Goal: Information Seeking & Learning: Learn about a topic

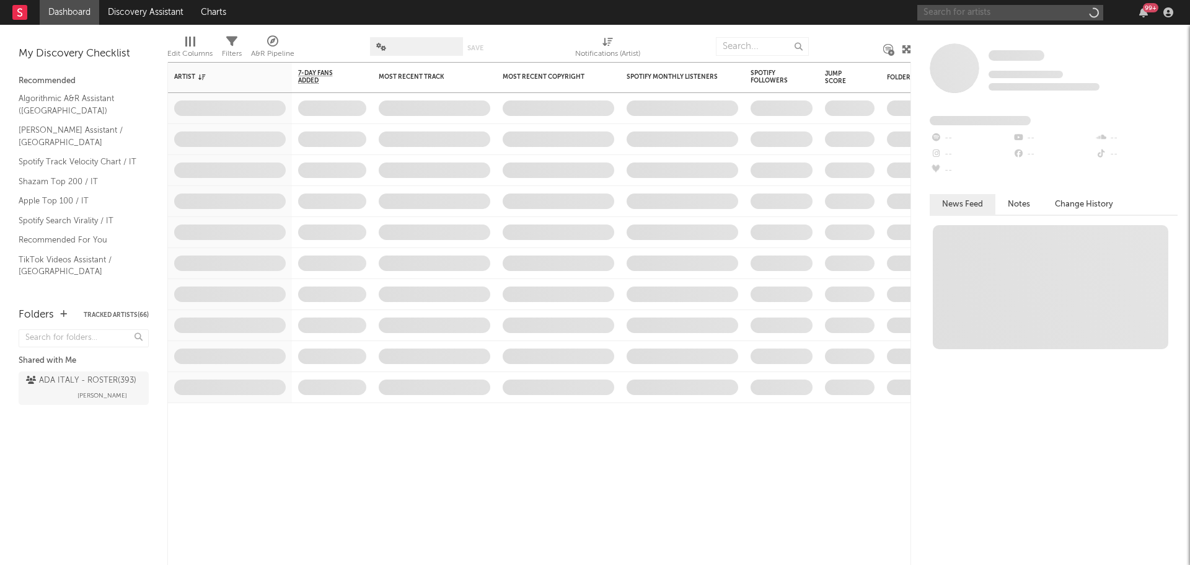
click at [951, 16] on input "text" at bounding box center [1010, 12] width 186 height 15
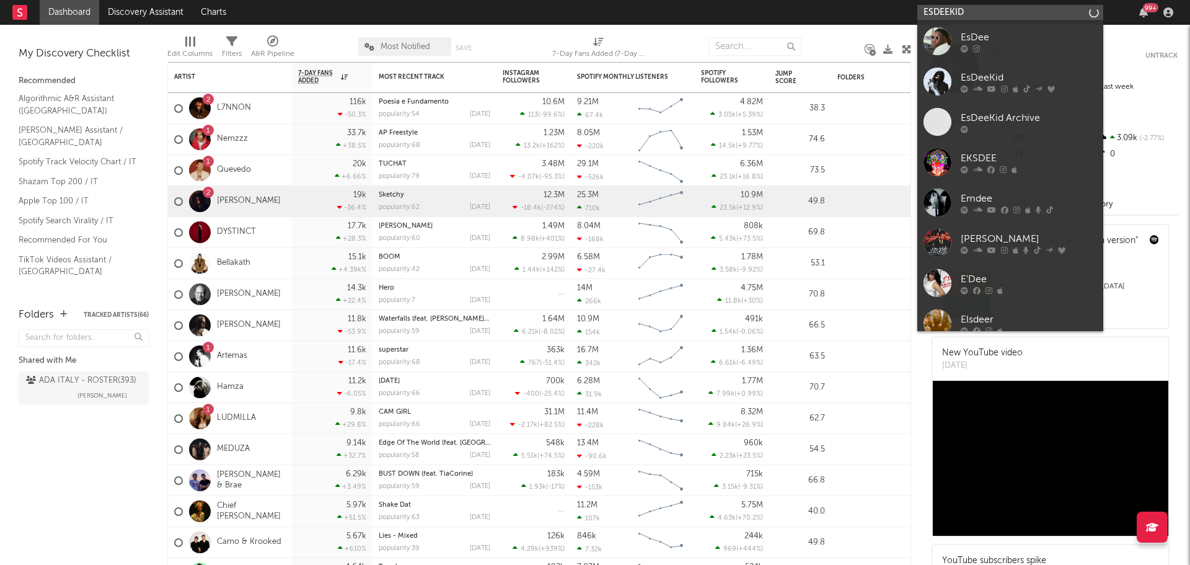
type input "ESDEEKID"
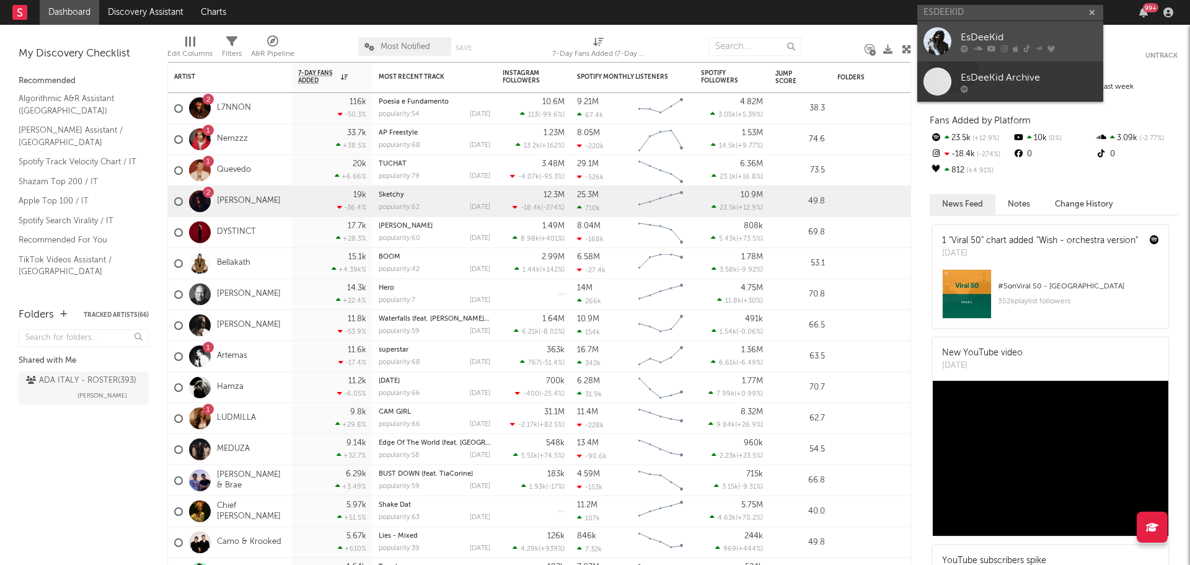
click at [978, 30] on div "EsDeeKid" at bounding box center [1029, 37] width 136 height 15
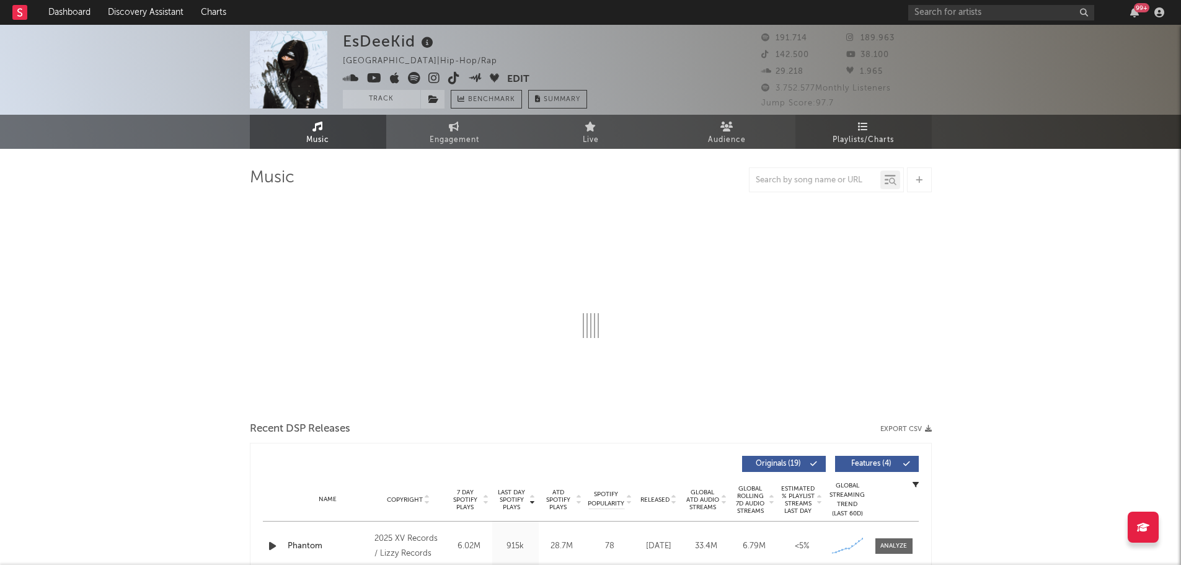
click at [885, 130] on link "Playlists/Charts" at bounding box center [863, 132] width 136 height 34
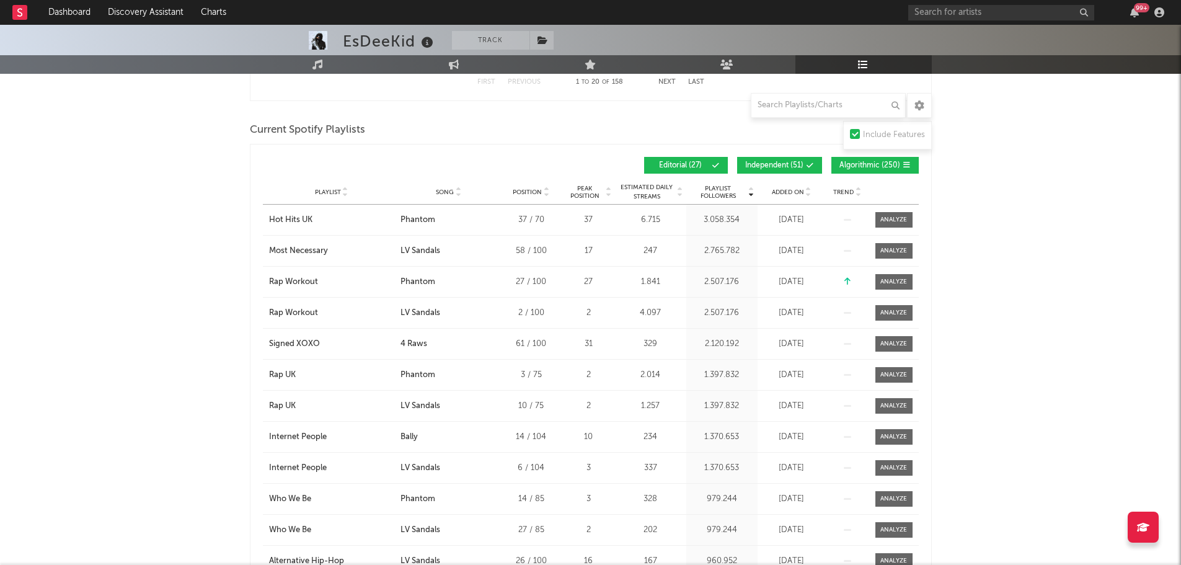
scroll to position [1634, 0]
click at [785, 161] on span "Independent ( 51 )" at bounding box center [774, 164] width 58 height 7
click at [853, 165] on span "Algorithmic ( 250 )" at bounding box center [869, 164] width 61 height 7
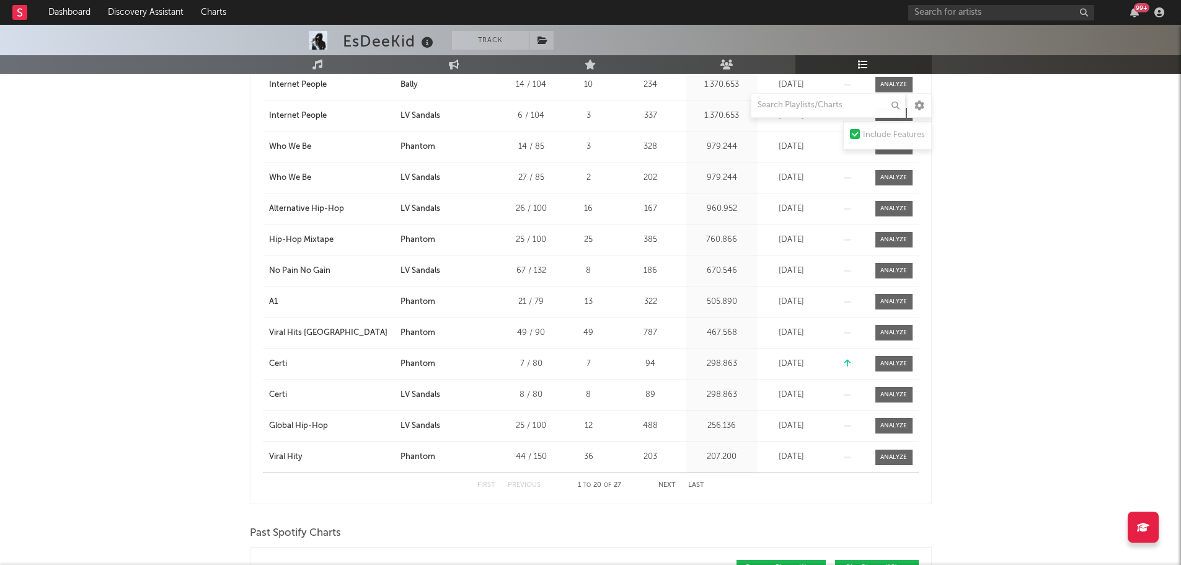
scroll to position [1985, 0]
click at [669, 485] on button "Next" at bounding box center [666, 484] width 17 height 7
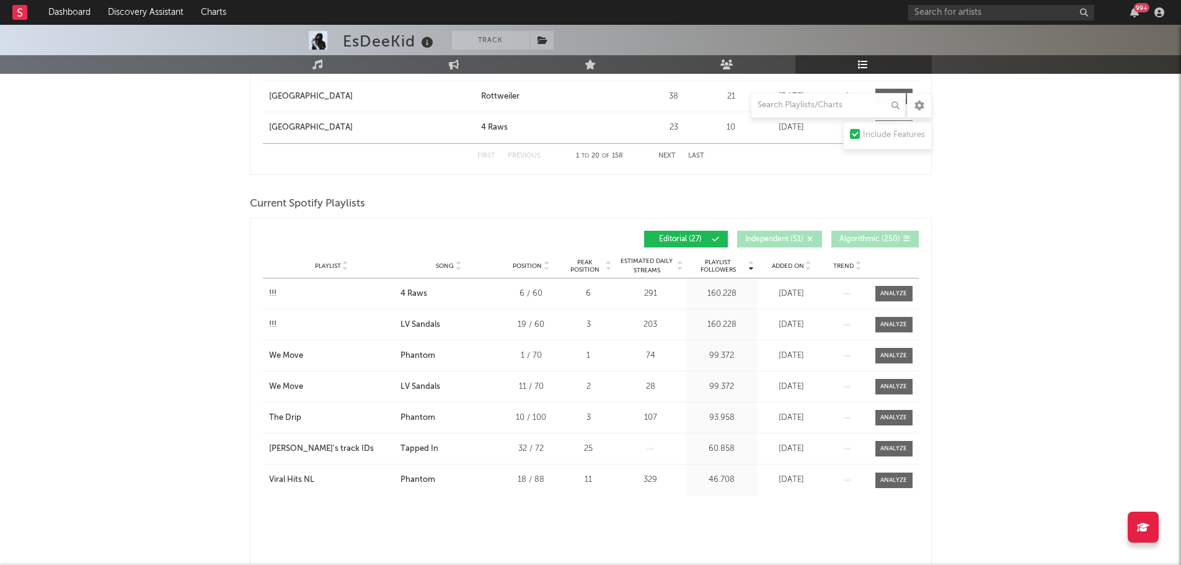
scroll to position [1559, 0]
click at [703, 240] on span "Editorial ( 27 )" at bounding box center [680, 239] width 57 height 7
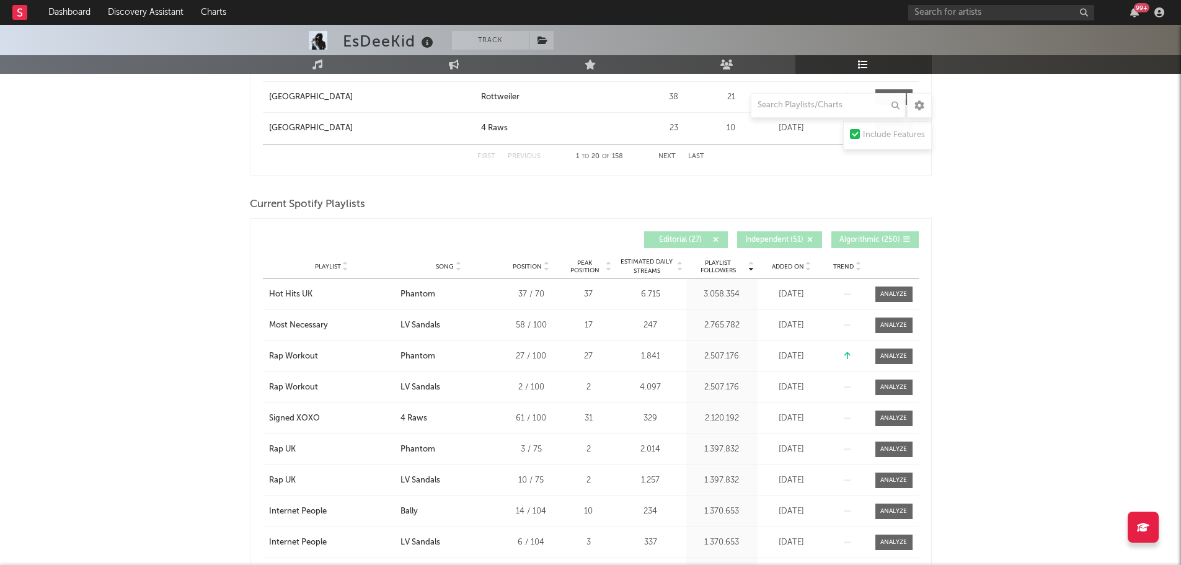
click at [777, 239] on span "Independent ( 51 )" at bounding box center [774, 239] width 58 height 7
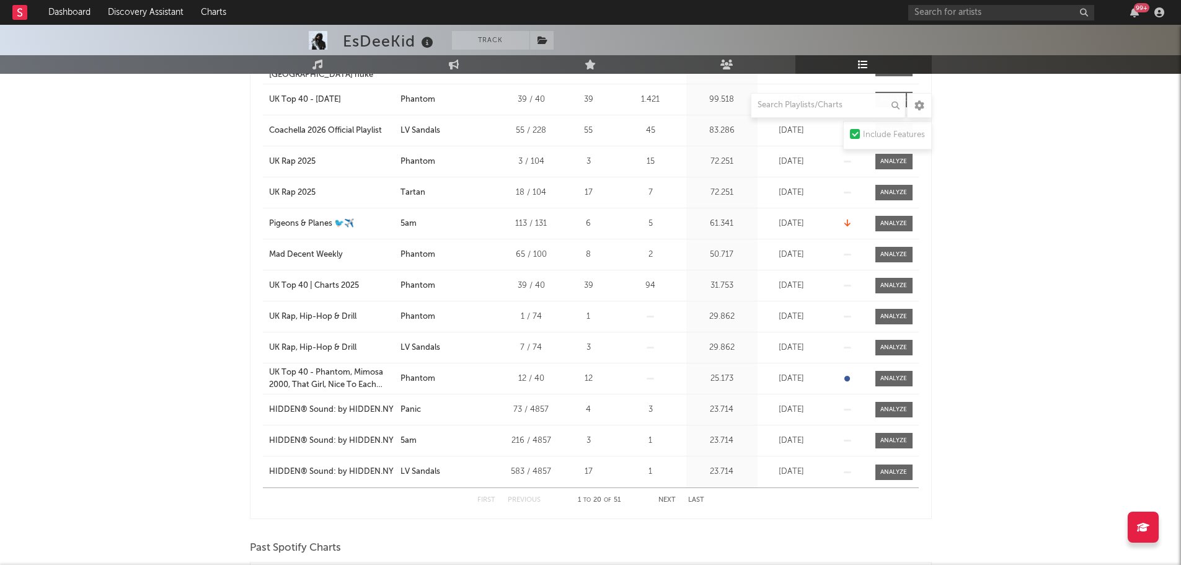
scroll to position [1977, 0]
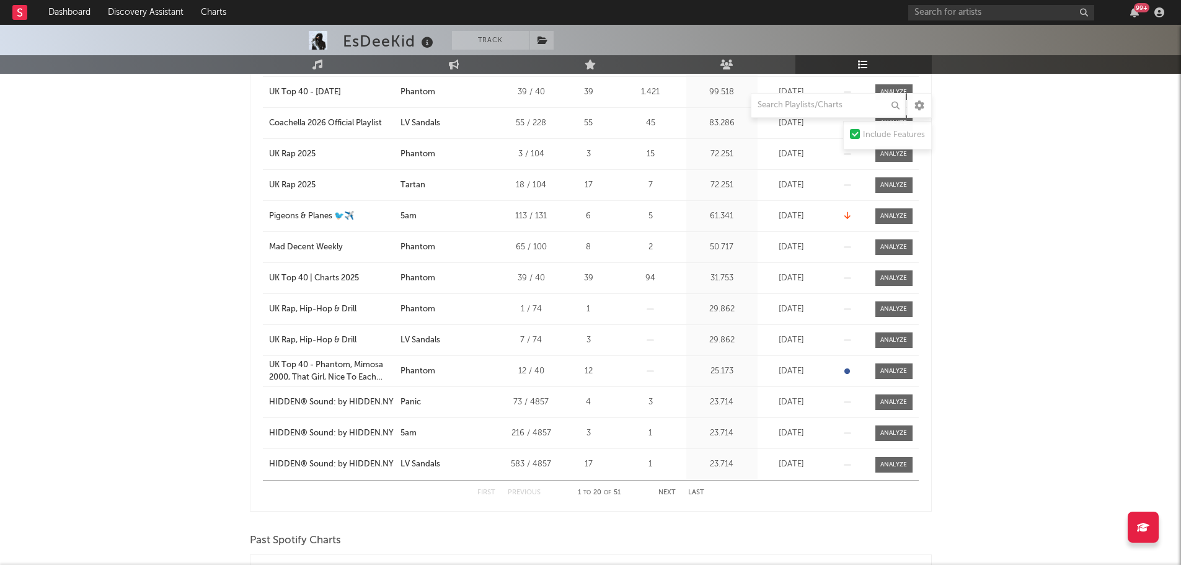
click at [668, 486] on div "First Previous 1 to 20 of 51 Next Last" at bounding box center [590, 492] width 227 height 24
click at [668, 489] on button "Next" at bounding box center [666, 492] width 17 height 7
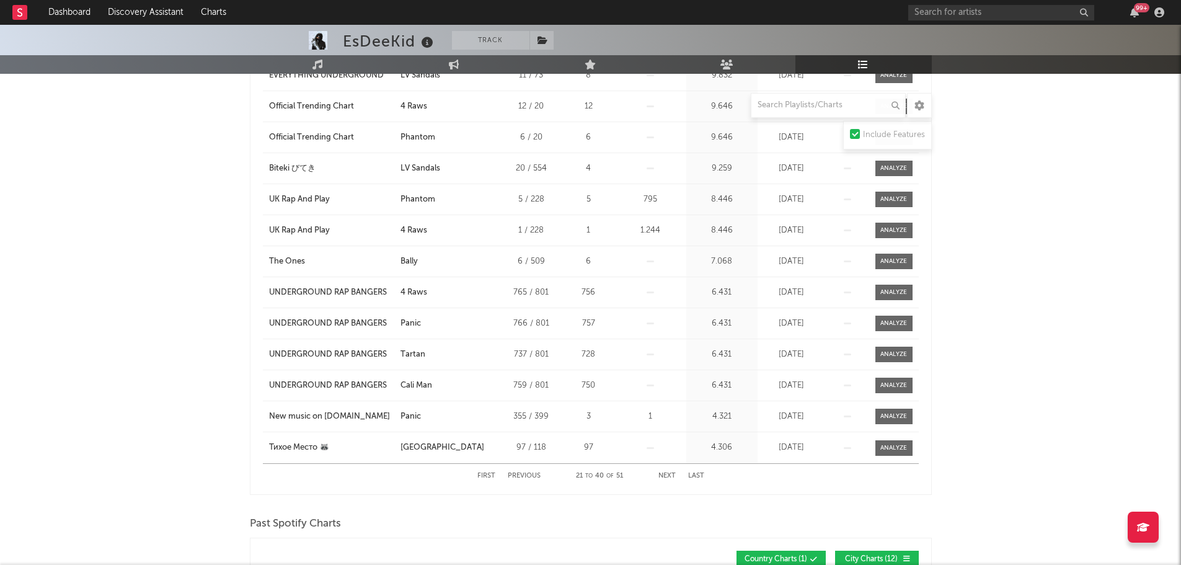
scroll to position [1995, 0]
click at [672, 476] on button "Next" at bounding box center [666, 475] width 17 height 7
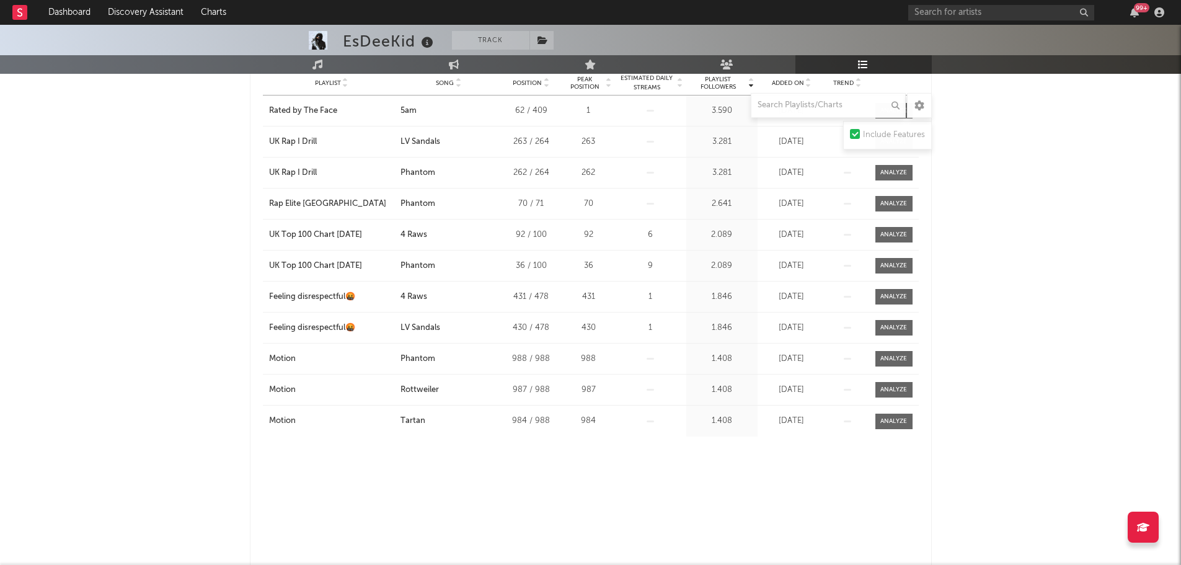
scroll to position [1741, 0]
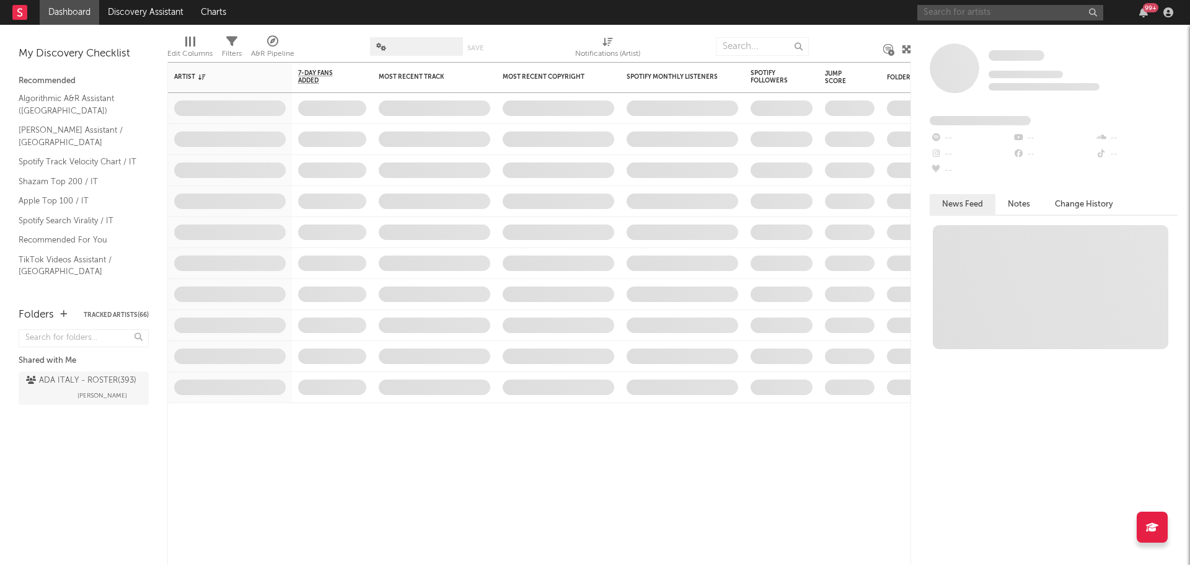
click at [1057, 16] on input "text" at bounding box center [1010, 12] width 186 height 15
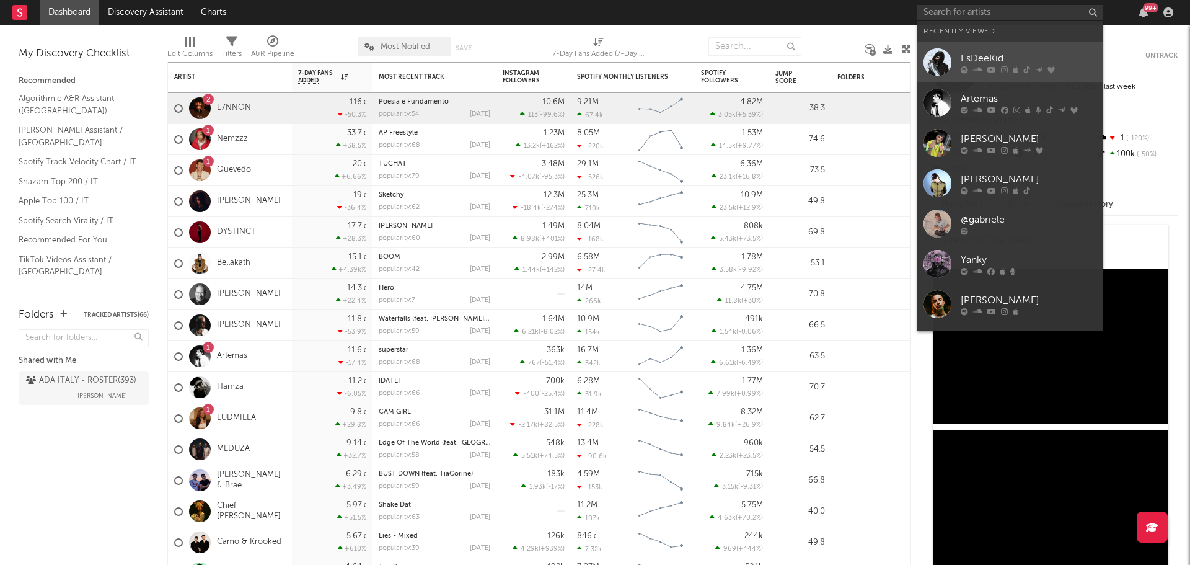
click at [983, 66] on div at bounding box center [1029, 69] width 136 height 7
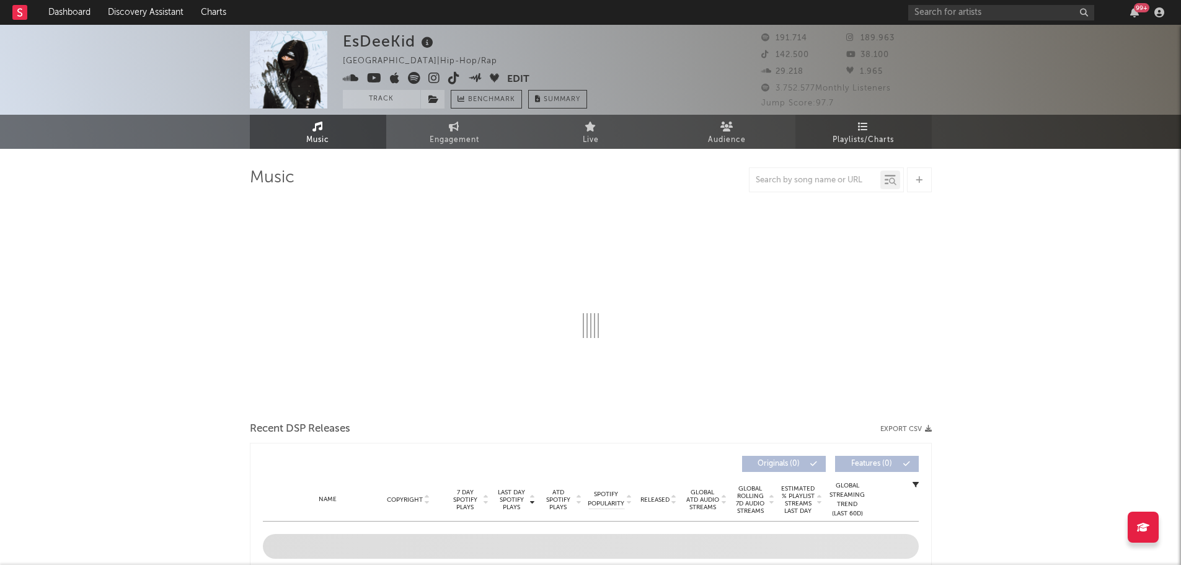
click at [866, 130] on icon at bounding box center [863, 126] width 11 height 10
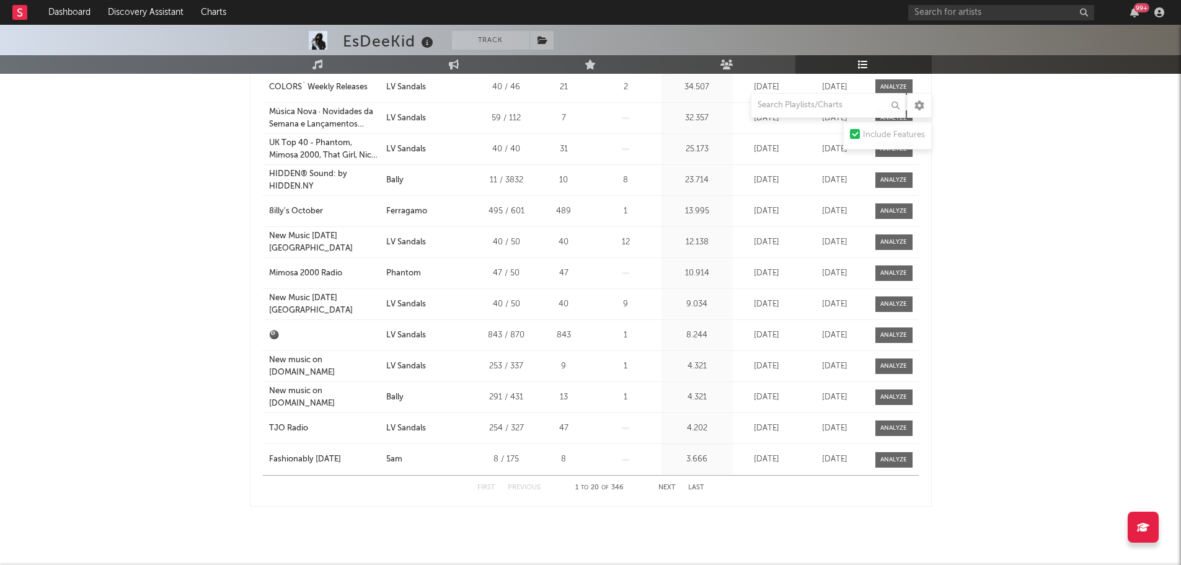
scroll to position [4014, 0]
click at [670, 483] on button "Next" at bounding box center [666, 486] width 17 height 7
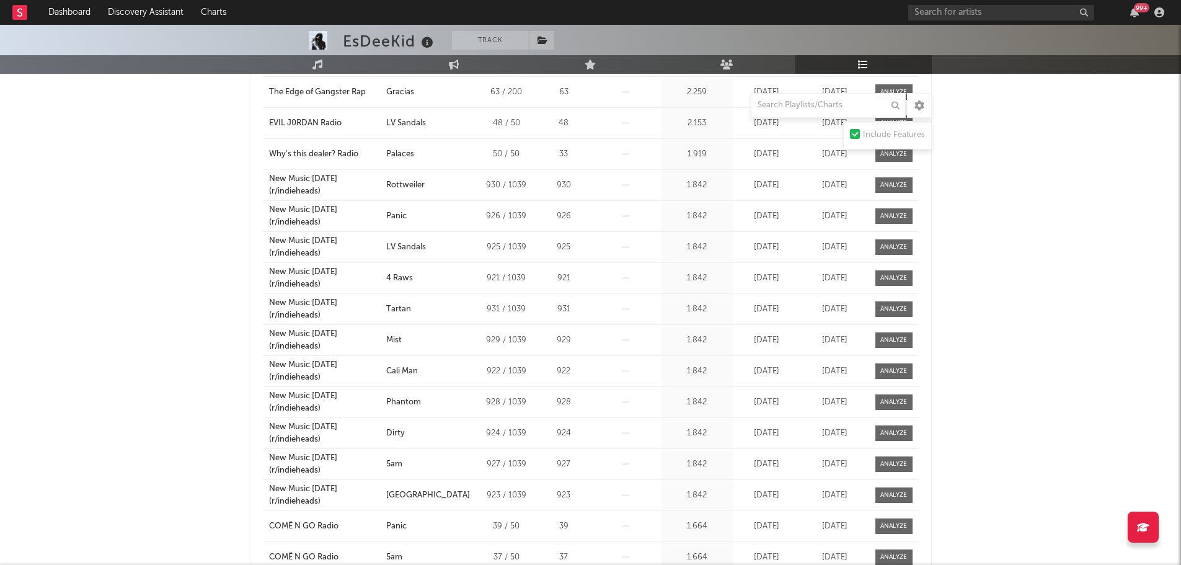
scroll to position [4027, 0]
